Goal: Task Accomplishment & Management: Complete application form

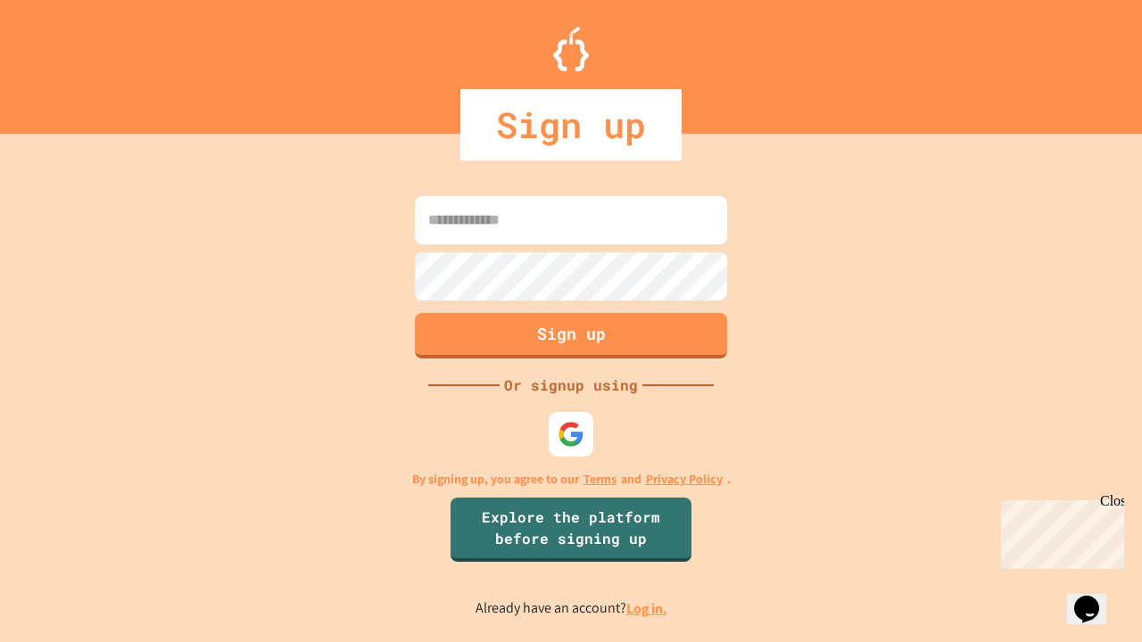
click at [647, 608] on link "Log in." at bounding box center [646, 608] width 41 height 19
